Goal: Information Seeking & Learning: Learn about a topic

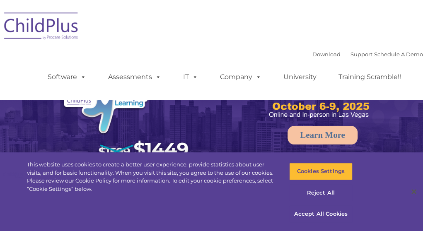
select select "MEDIUM"
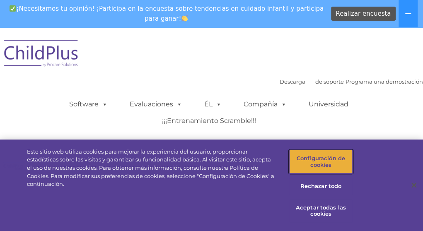
click at [340, 168] on font "Configuración de cookies" at bounding box center [321, 161] width 48 height 13
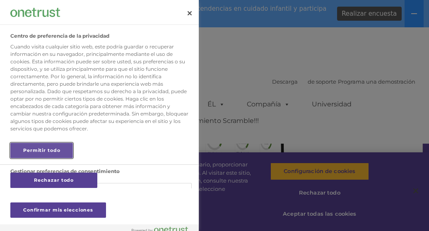
click at [48, 152] on font "Permitir todo" at bounding box center [41, 150] width 37 height 6
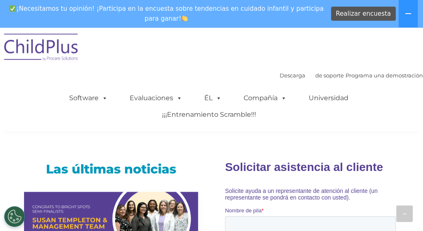
scroll to position [528, 0]
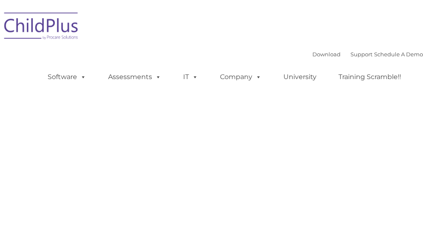
drag, startPoint x: 421, startPoint y: 17, endPoint x: 423, endPoint y: 47, distance: 29.9
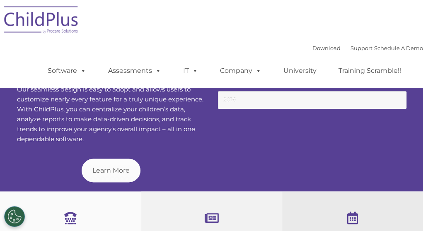
type input ""
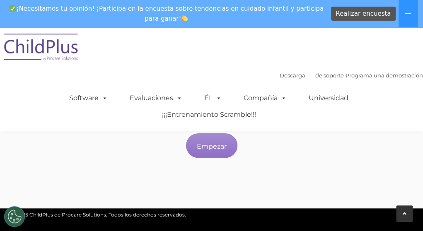
scroll to position [1560, 0]
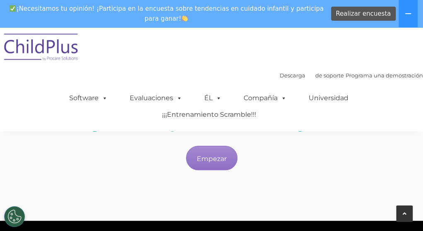
drag, startPoint x: 424, startPoint y: 65, endPoint x: 405, endPoint y: 217, distance: 152.7
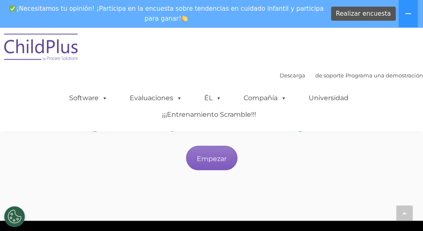
click at [214, 157] on font "Empezar" at bounding box center [212, 158] width 30 height 8
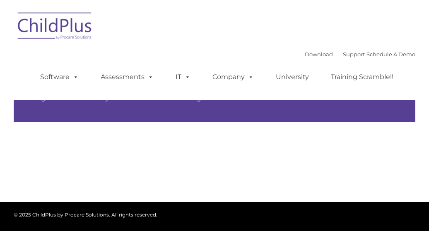
type input ""
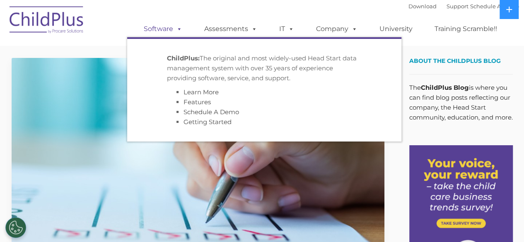
click at [175, 28] on span at bounding box center [177, 29] width 9 height 8
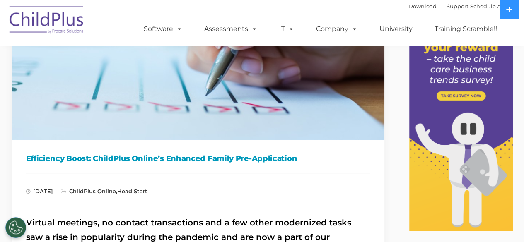
scroll to position [124, 0]
